Goal: Transaction & Acquisition: Purchase product/service

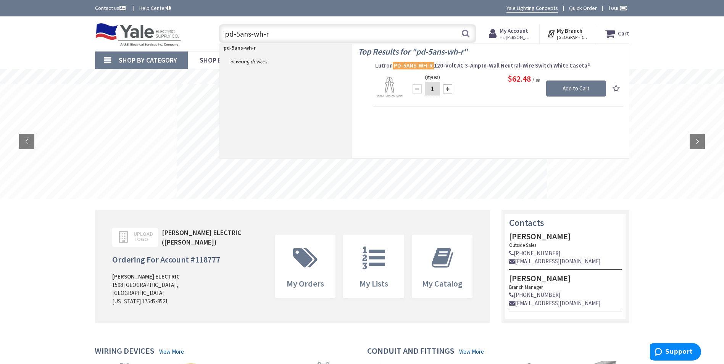
type input "pd-5ans-wh-r"
click at [536, 145] on div "Top Results for " pd-5ans-wh-r " Lutron PD-5ANS-WH-R 120-Volt AC 3-Amp In-Wall …" at bounding box center [490, 101] width 277 height 115
click at [445, 89] on div at bounding box center [447, 88] width 9 height 9
type input "2"
click at [578, 91] on input "Add to Cart" at bounding box center [576, 89] width 60 height 16
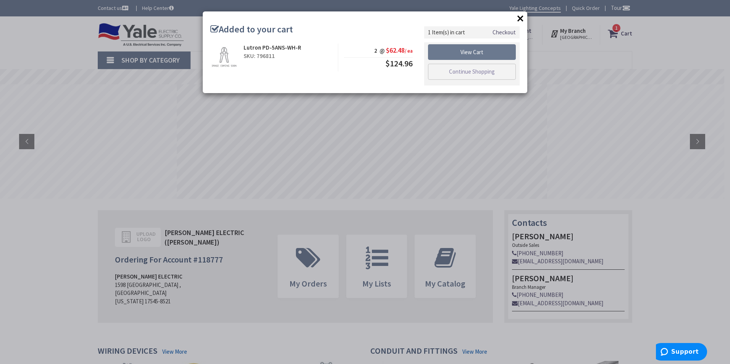
click at [519, 18] on button "×" at bounding box center [520, 18] width 11 height 11
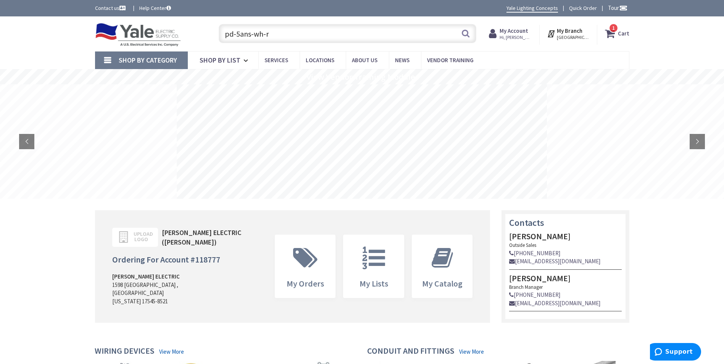
drag, startPoint x: 306, startPoint y: 40, endPoint x: 85, endPoint y: 39, distance: 220.6
click at [90, 40] on div "Toggle Nav pd-5ans-wh-r pd-5ans-wh-r Search 1 1 1 items Cart My Cart 1" at bounding box center [362, 34] width 546 height 26
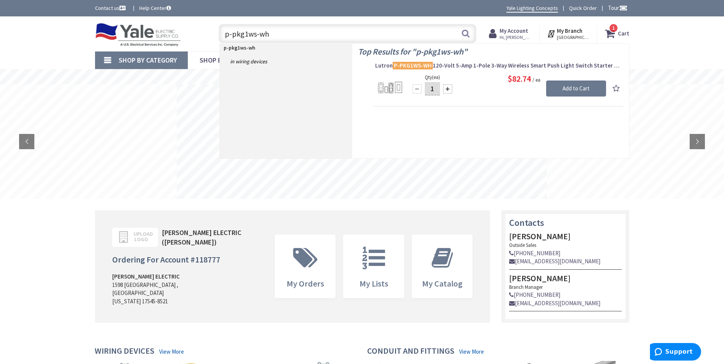
type input "p-pkg1ws-wh"
click at [449, 89] on div at bounding box center [447, 88] width 9 height 9
type input "2"
click at [574, 90] on input "Add to Cart" at bounding box center [576, 89] width 60 height 16
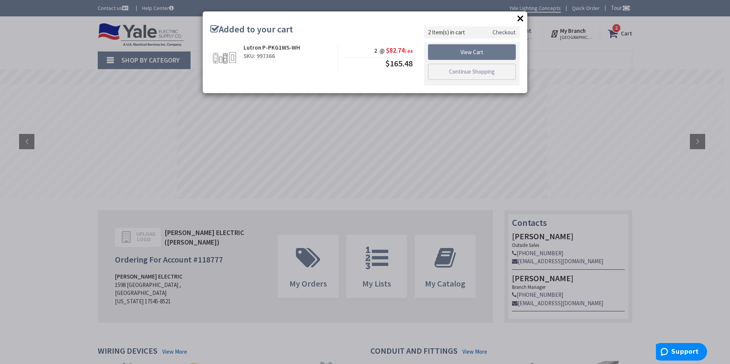
click at [519, 20] on button "×" at bounding box center [520, 18] width 11 height 11
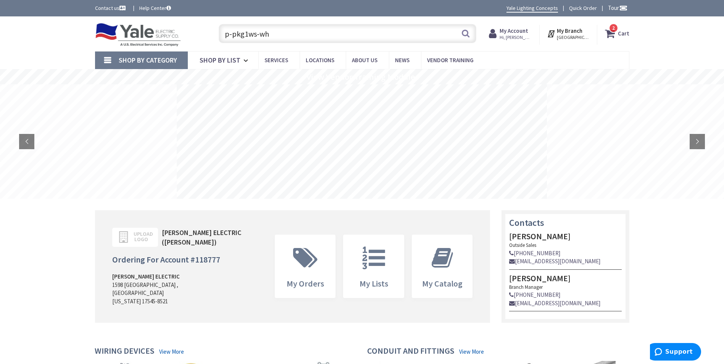
click at [618, 36] on icon at bounding box center [611, 34] width 13 height 14
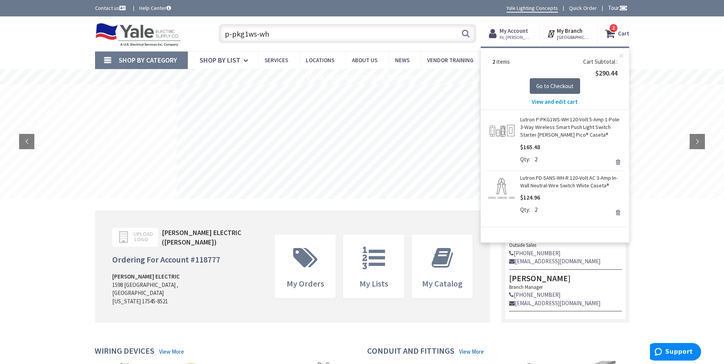
click at [562, 86] on span "Go to Checkout" at bounding box center [554, 85] width 37 height 7
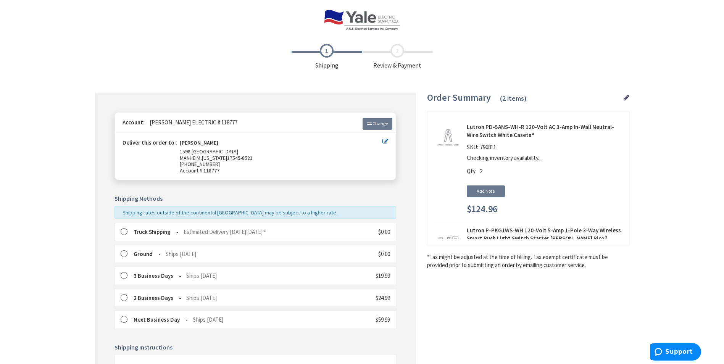
click at [187, 235] on span "Estimated Delivery [DATE][DATE]" at bounding box center [225, 231] width 83 height 7
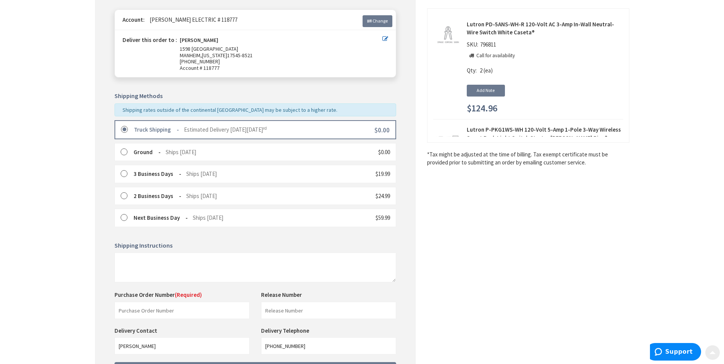
scroll to position [153, 0]
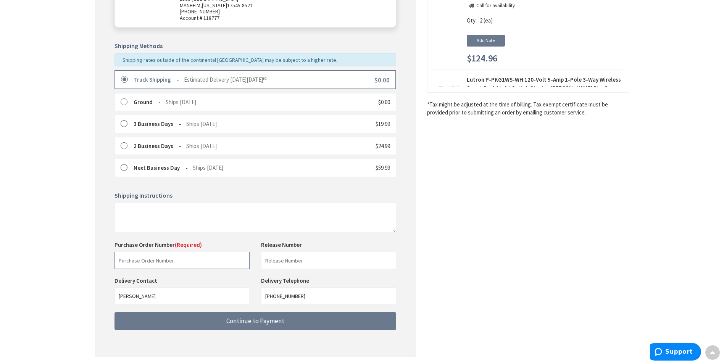
click at [148, 262] on input "text" at bounding box center [182, 260] width 135 height 17
type input "STOCK"
click at [540, 173] on div "Shipping Review & Payment Estimated Total $290.44 2 Some items on your order ar…" at bounding box center [362, 126] width 534 height 478
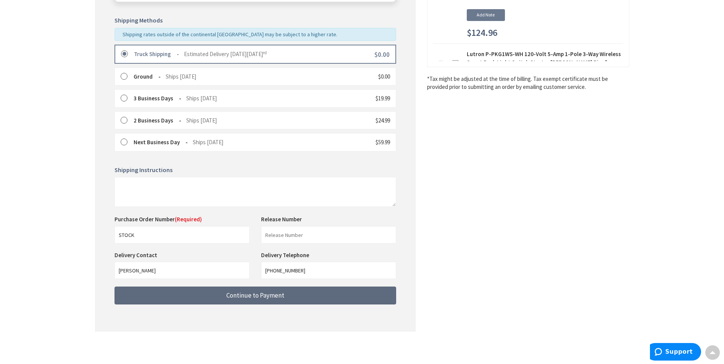
click at [215, 291] on button "Continue to Payment" at bounding box center [256, 296] width 282 height 18
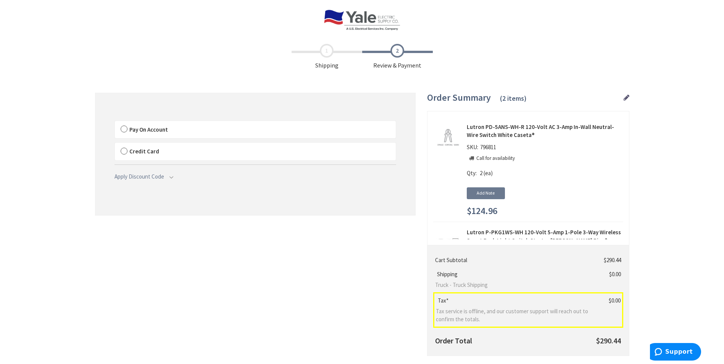
click at [264, 127] on label "Pay On Account" at bounding box center [255, 130] width 281 height 18
click at [223, 129] on label "Pay On Account" at bounding box center [255, 130] width 281 height 18
click at [115, 123] on input "Pay On Account" at bounding box center [115, 123] width 0 height 0
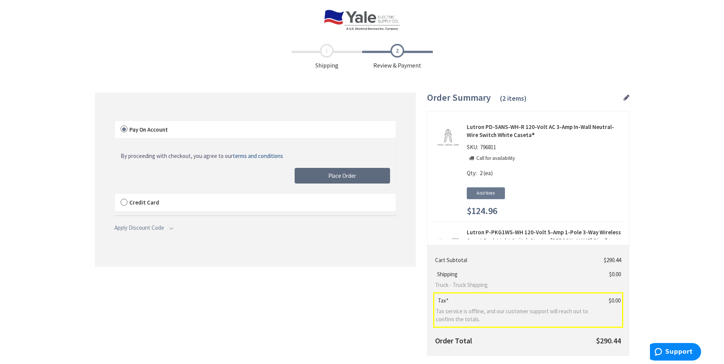
click at [313, 176] on button "Place Order" at bounding box center [342, 176] width 95 height 16
